Goal: Task Accomplishment & Management: Manage account settings

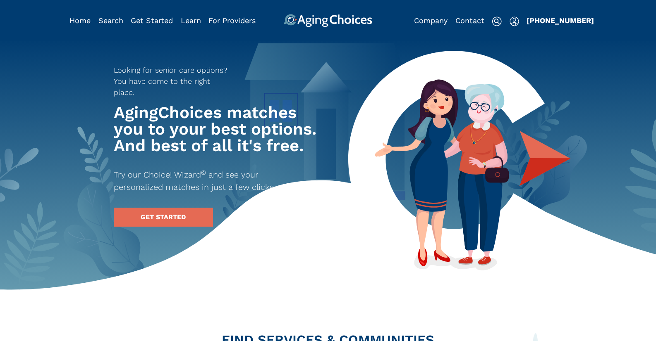
click at [516, 24] on img "Popover trigger" at bounding box center [514, 22] width 10 height 10
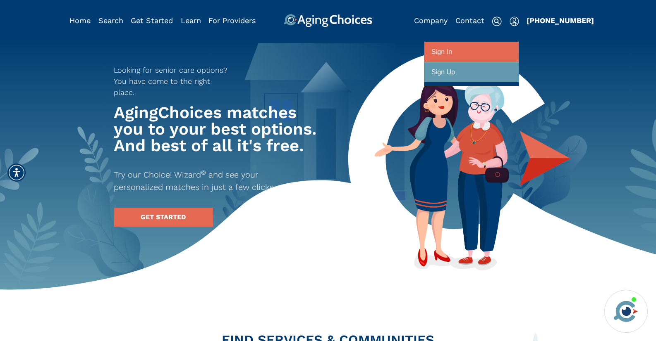
click at [488, 55] on div at bounding box center [471, 52] width 80 height 15
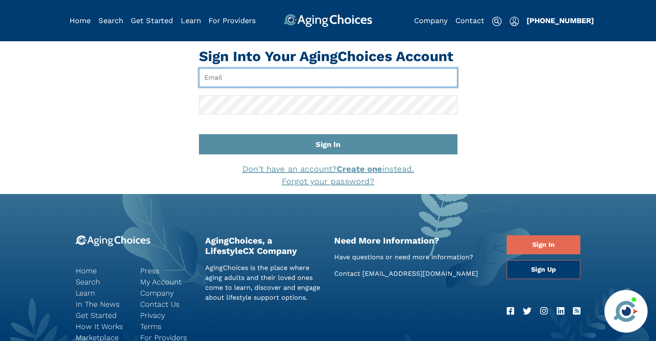
type input "pwilcox@lifestylecx.com"
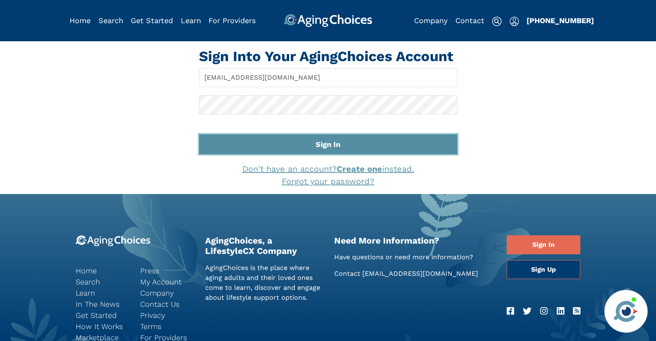
click at [325, 147] on button "Sign In" at bounding box center [328, 144] width 258 height 20
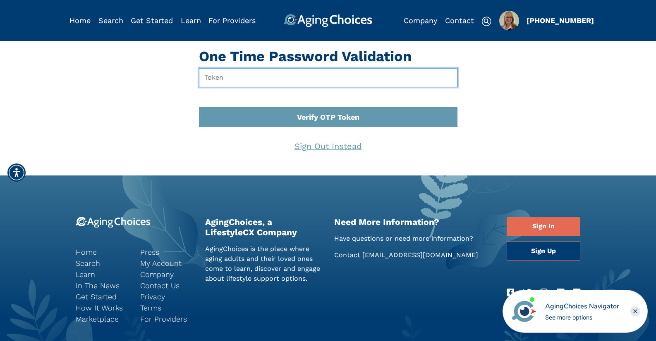
click at [251, 79] on input "text" at bounding box center [328, 77] width 258 height 19
type input "701120"
click at [199, 107] on button "Verify OTP Token" at bounding box center [328, 117] width 258 height 20
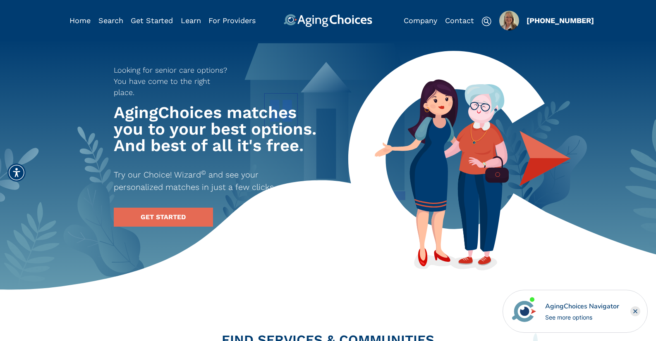
click at [509, 23] on img "Popover trigger" at bounding box center [509, 21] width 20 height 20
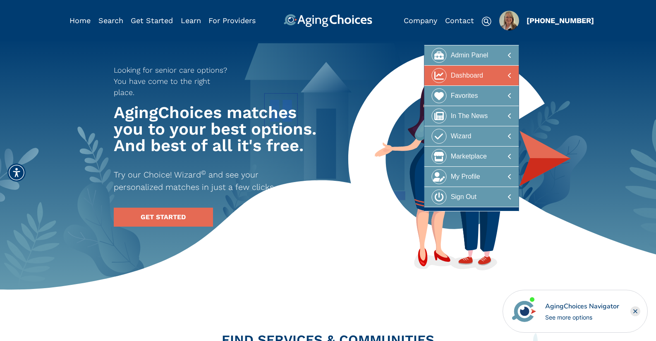
click at [494, 78] on div at bounding box center [471, 75] width 80 height 15
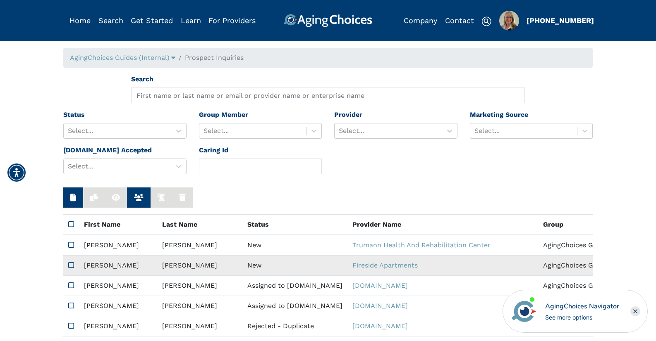
click at [242, 265] on td "New" at bounding box center [294, 266] width 105 height 20
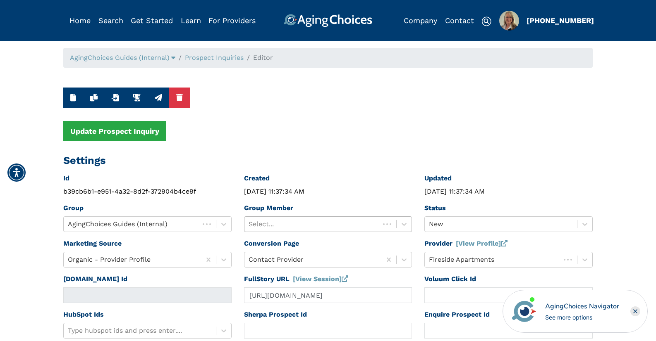
click at [337, 226] on div at bounding box center [311, 225] width 127 height 12
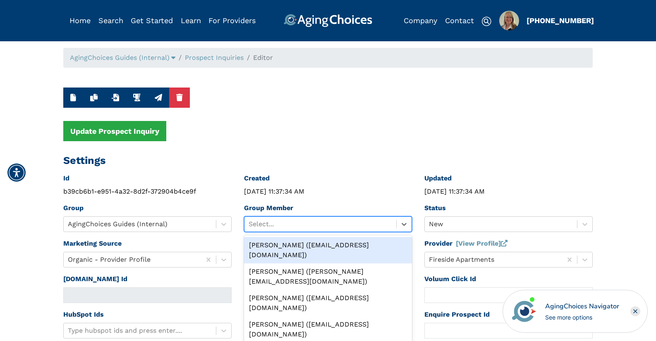
click at [349, 246] on div "Peggy Wilcox (pwilcox@lifestylecx.com)" at bounding box center [328, 250] width 168 height 26
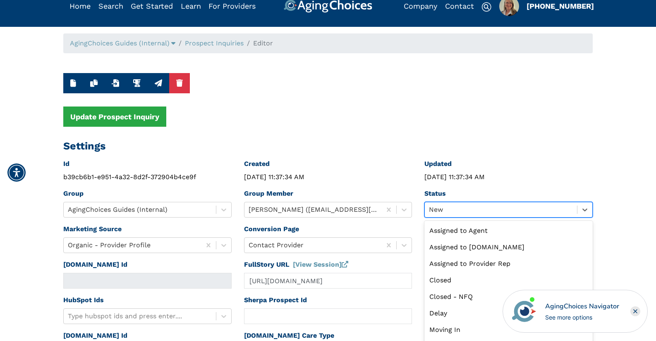
click at [465, 218] on div "option New selected, 9 of 13. 13 results available. Use Up and Down to choose o…" at bounding box center [508, 210] width 168 height 16
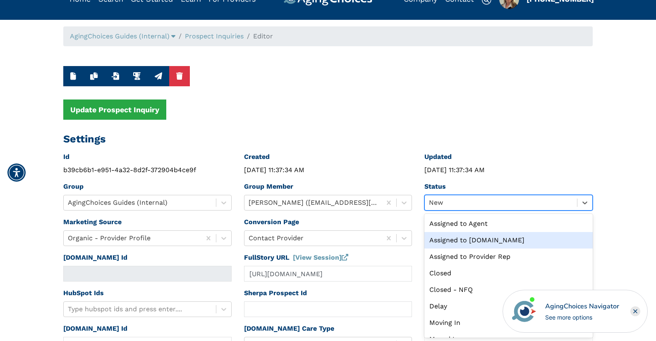
click at [477, 244] on div "Assigned to Caring.com" at bounding box center [508, 240] width 168 height 17
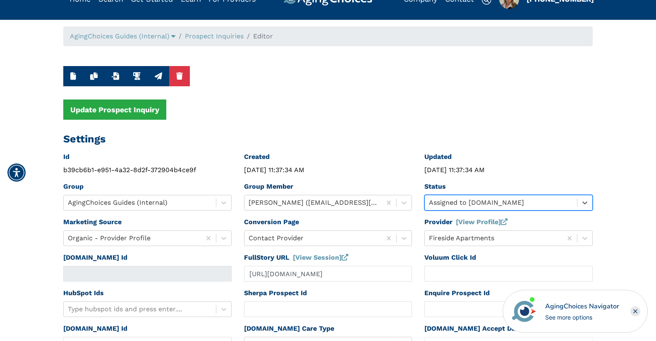
click at [637, 310] on rect "Close" at bounding box center [635, 312] width 10 height 10
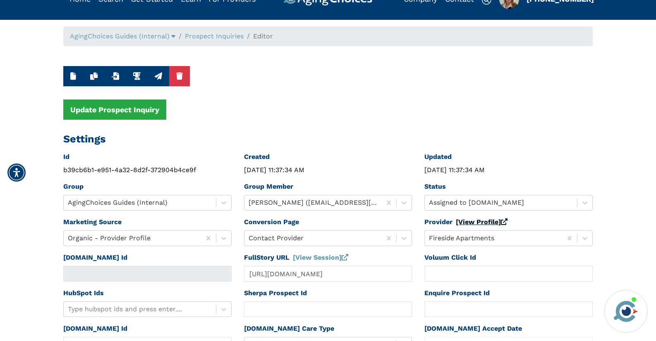
click at [471, 224] on link "[View Profile]" at bounding box center [482, 222] width 52 height 8
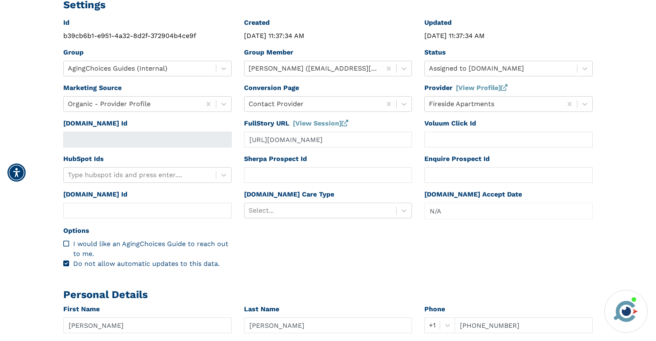
scroll to position [156, 0]
click at [322, 212] on div at bounding box center [320, 211] width 144 height 12
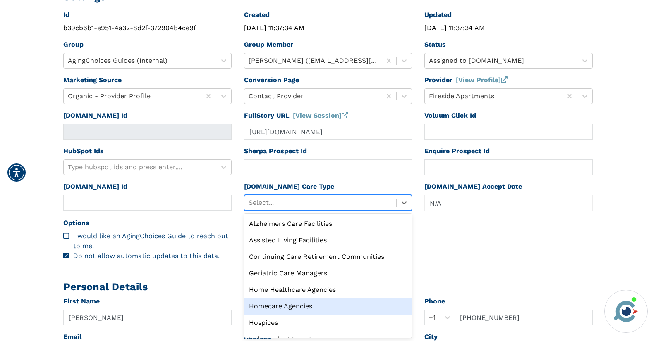
scroll to position [28, 0]
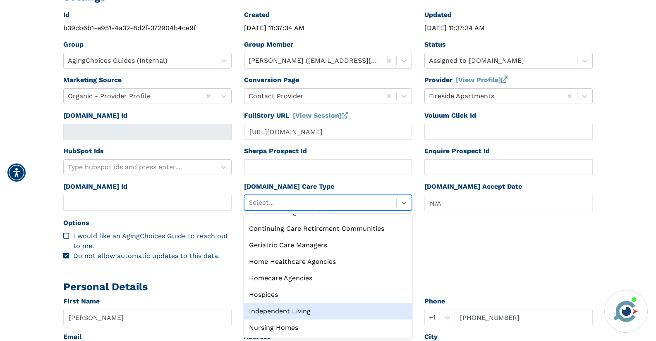
click at [303, 309] on div "Independent Living" at bounding box center [328, 311] width 168 height 17
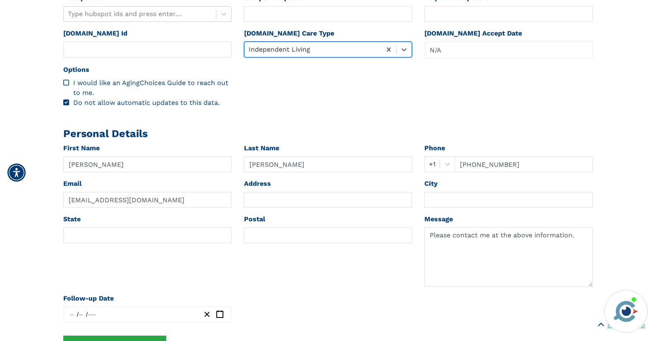
scroll to position [375, 0]
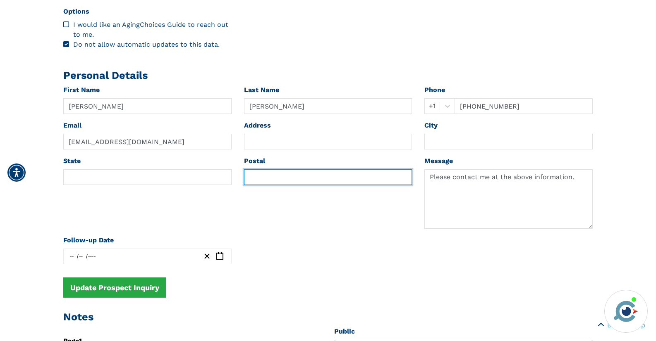
click at [265, 182] on input "text" at bounding box center [328, 177] width 168 height 16
paste input "06610"
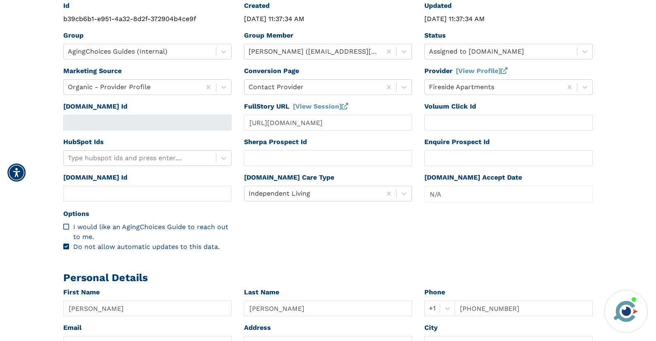
scroll to position [0, 0]
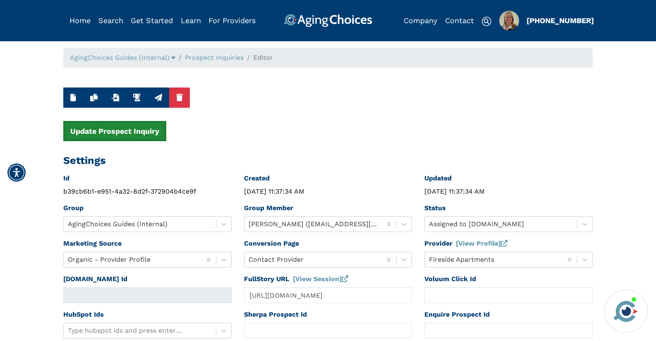
type input "06610"
click at [134, 135] on button "Update Prospect Inquiry" at bounding box center [114, 131] width 103 height 20
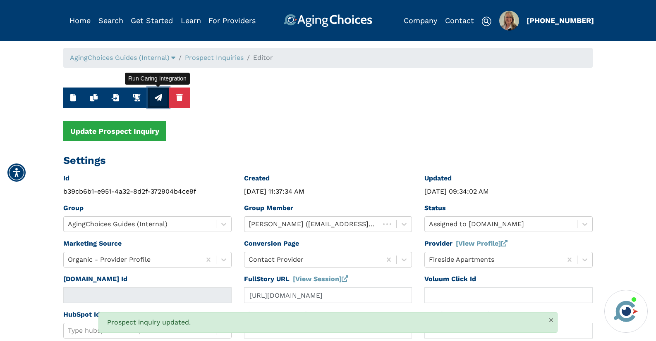
click at [157, 100] on icon "button" at bounding box center [158, 97] width 7 height 7
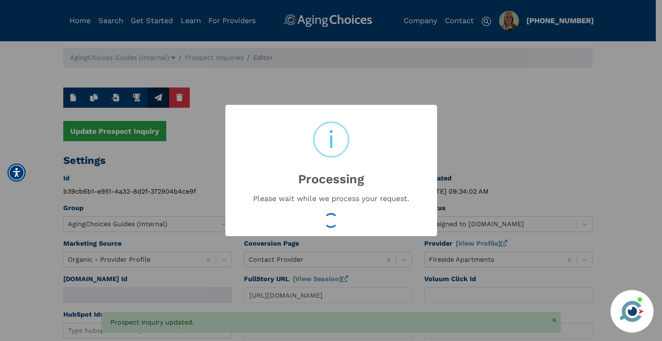
type input "16593887"
type input "Sep 10, 2025 09:34:03 AM"
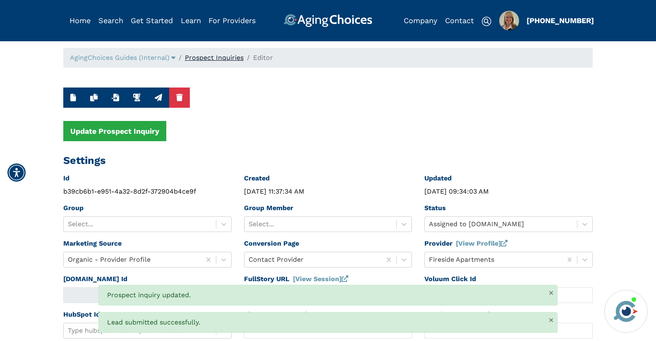
click at [215, 56] on link "Prospect Inquiries" at bounding box center [214, 58] width 59 height 8
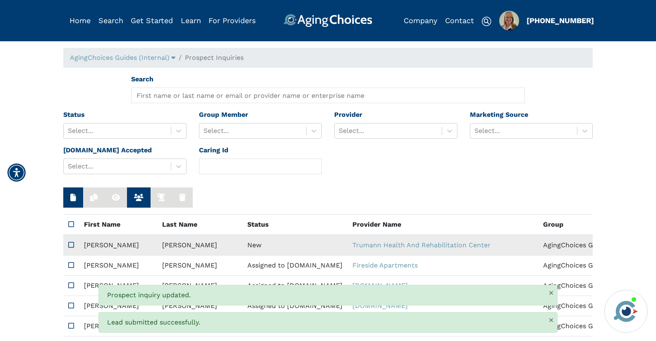
click at [242, 246] on td "New" at bounding box center [294, 245] width 105 height 21
type input "https://app.fullstory.com/ui/KWY46/session/c8aab863-db06-400d-8d3f-2137fb7765f3…"
type input "N/A"
type input "Shonda"
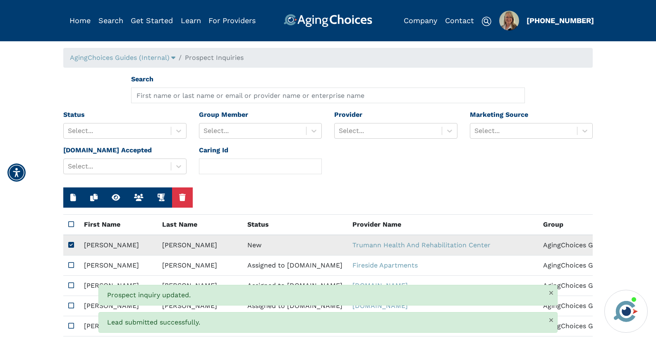
type input "Howard"
type input "870 646 2222"
type input "howardshonda37@gmail.com"
type textarea "Please send me a brochure."
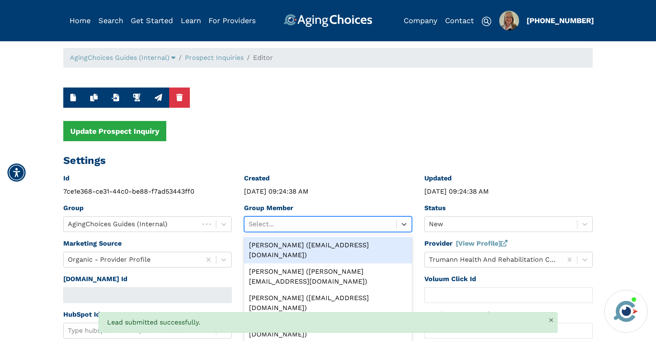
click at [296, 221] on div at bounding box center [320, 225] width 144 height 12
click at [307, 248] on div "Peggy Wilcox (pwilcox@lifestylecx.com)" at bounding box center [328, 250] width 168 height 26
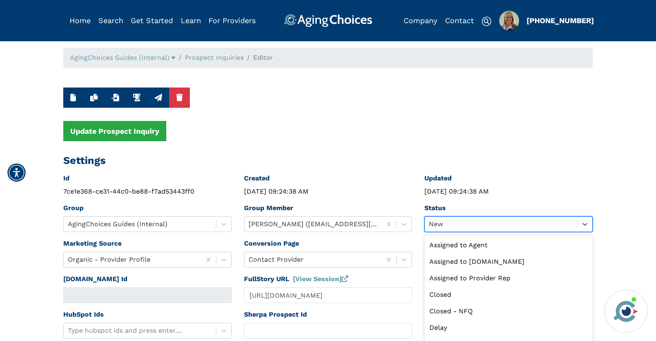
scroll to position [20, 0]
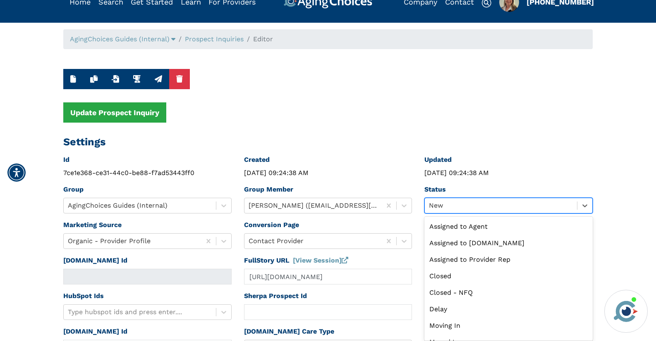
click at [461, 214] on div "option New selected, 9 of 13. 13 results available. Use Up and Down to choose o…" at bounding box center [508, 206] width 168 height 16
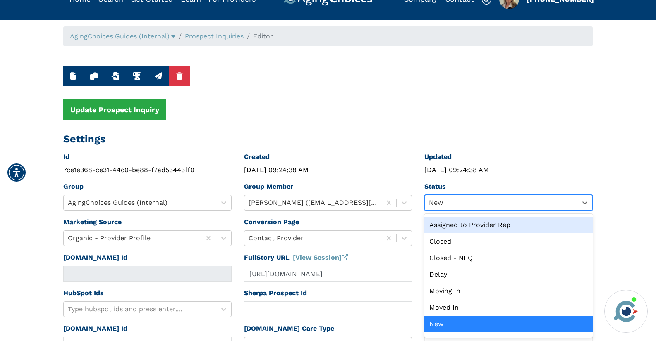
scroll to position [0, 0]
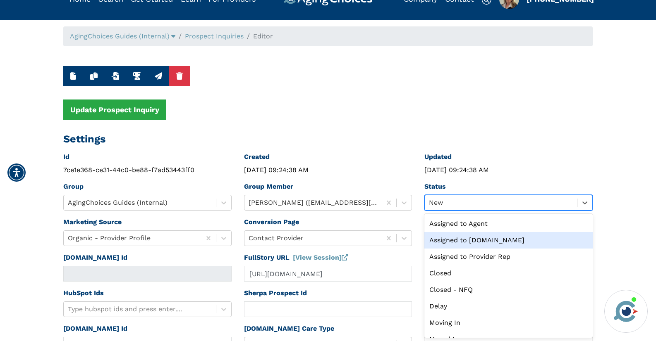
click at [492, 240] on div "Assigned to Caring.com" at bounding box center [508, 240] width 168 height 17
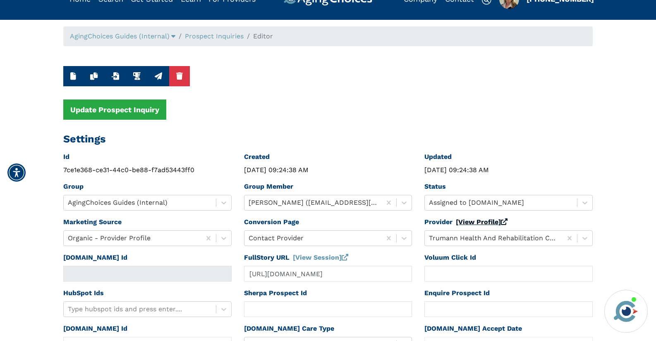
click at [490, 221] on link "[View Profile]" at bounding box center [482, 222] width 52 height 8
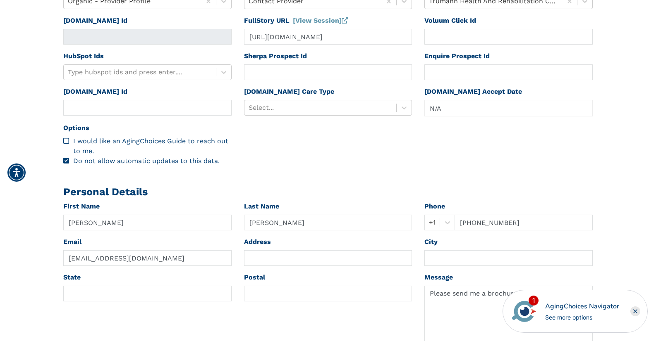
scroll to position [276, 0]
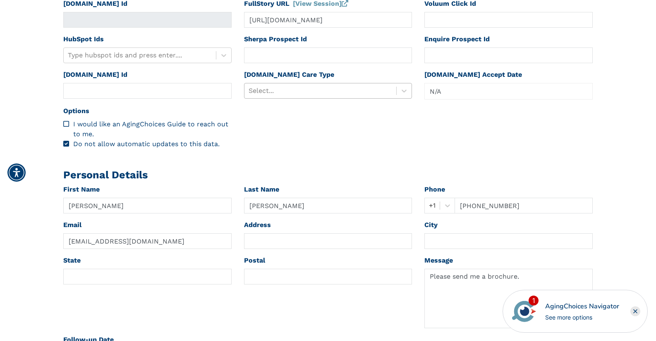
click at [295, 90] on div at bounding box center [320, 91] width 144 height 12
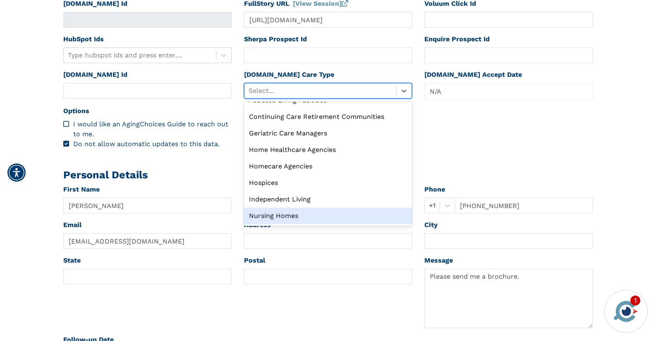
scroll to position [0, 0]
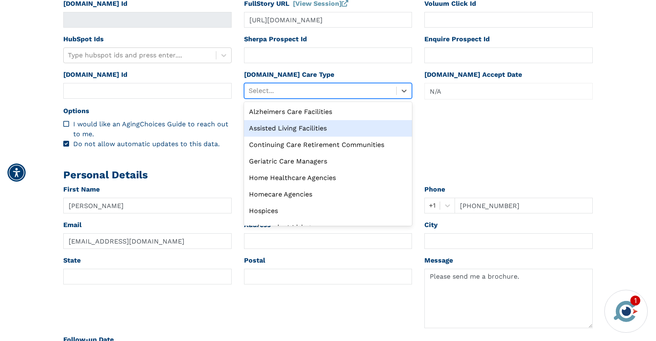
click at [293, 130] on div "Assisted Living Facilities" at bounding box center [328, 128] width 168 height 17
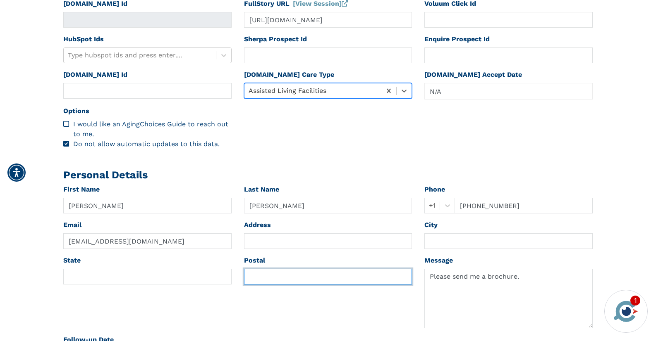
click at [272, 279] on input "text" at bounding box center [328, 277] width 168 height 16
paste input "72472"
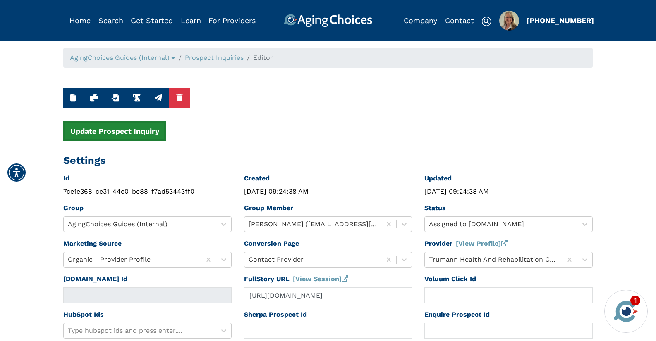
type input "72472"
click at [136, 135] on button "Update Prospect Inquiry" at bounding box center [114, 131] width 103 height 20
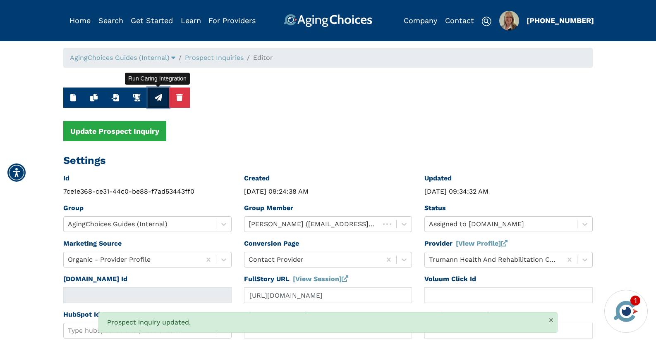
click at [157, 96] on icon "button" at bounding box center [158, 97] width 7 height 7
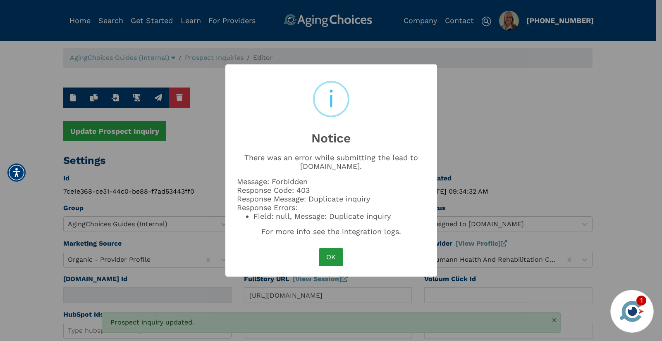
click at [321, 251] on button "OK" at bounding box center [331, 257] width 24 height 18
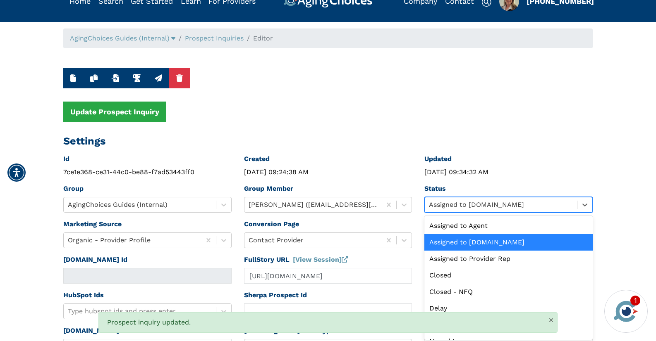
click at [461, 213] on div "option Assigned to Caring.com selected, 2 of 13. 13 results available. Use Up a…" at bounding box center [508, 205] width 168 height 16
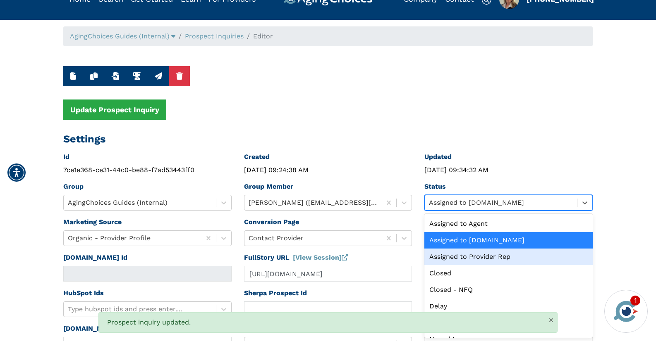
scroll to position [94, 0]
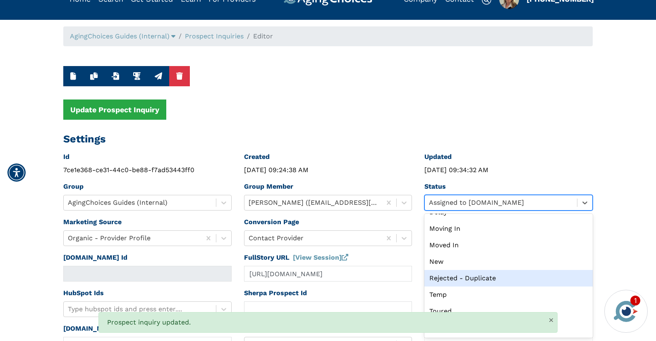
click at [474, 277] on div "Rejected - Duplicate" at bounding box center [508, 278] width 168 height 17
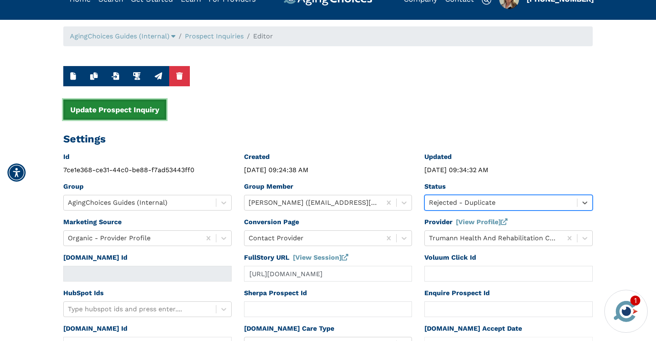
click at [92, 110] on button "Update Prospect Inquiry" at bounding box center [114, 110] width 103 height 20
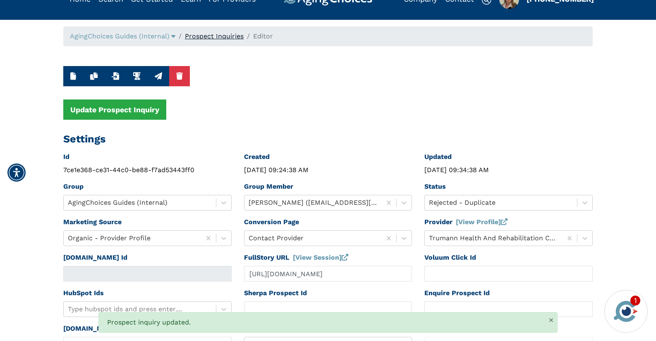
click at [226, 38] on link "Prospect Inquiries" at bounding box center [214, 36] width 59 height 8
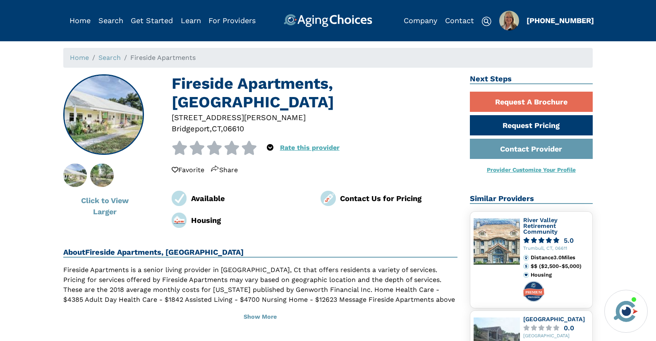
click at [238, 123] on div "06610" at bounding box center [233, 128] width 21 height 11
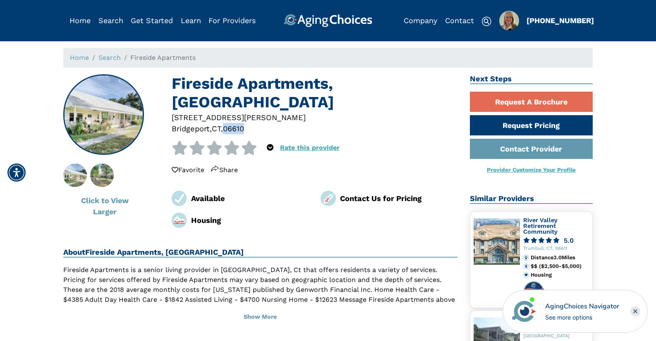
copy div "06610"
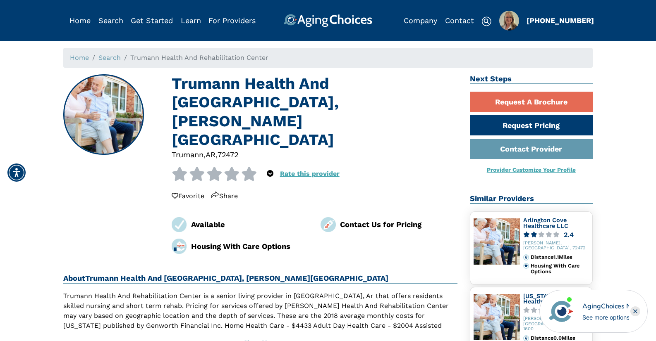
click at [239, 149] on div "72472" at bounding box center [227, 154] width 21 height 11
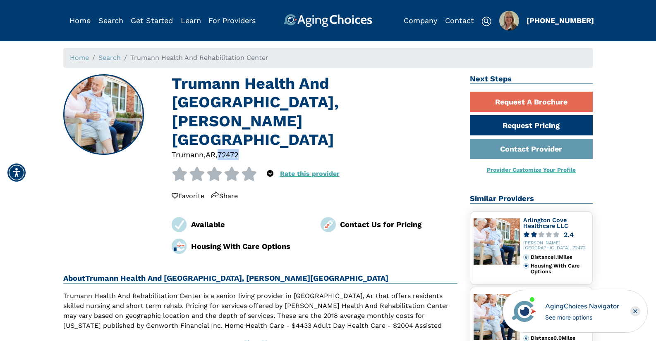
copy div "72472"
